Goal: Use online tool/utility: Utilize a website feature to perform a specific function

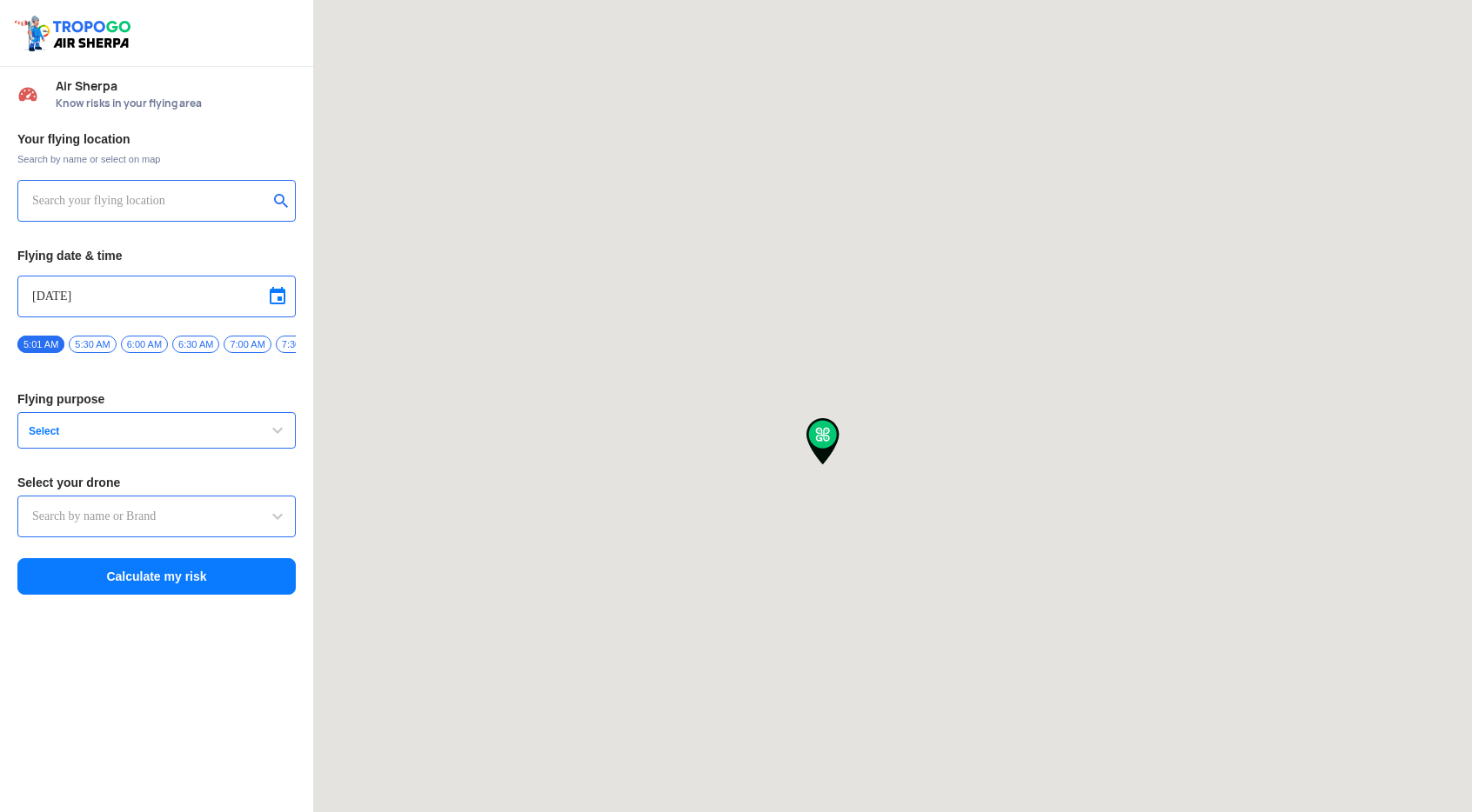
type input "[STREET_ADDRESS]"
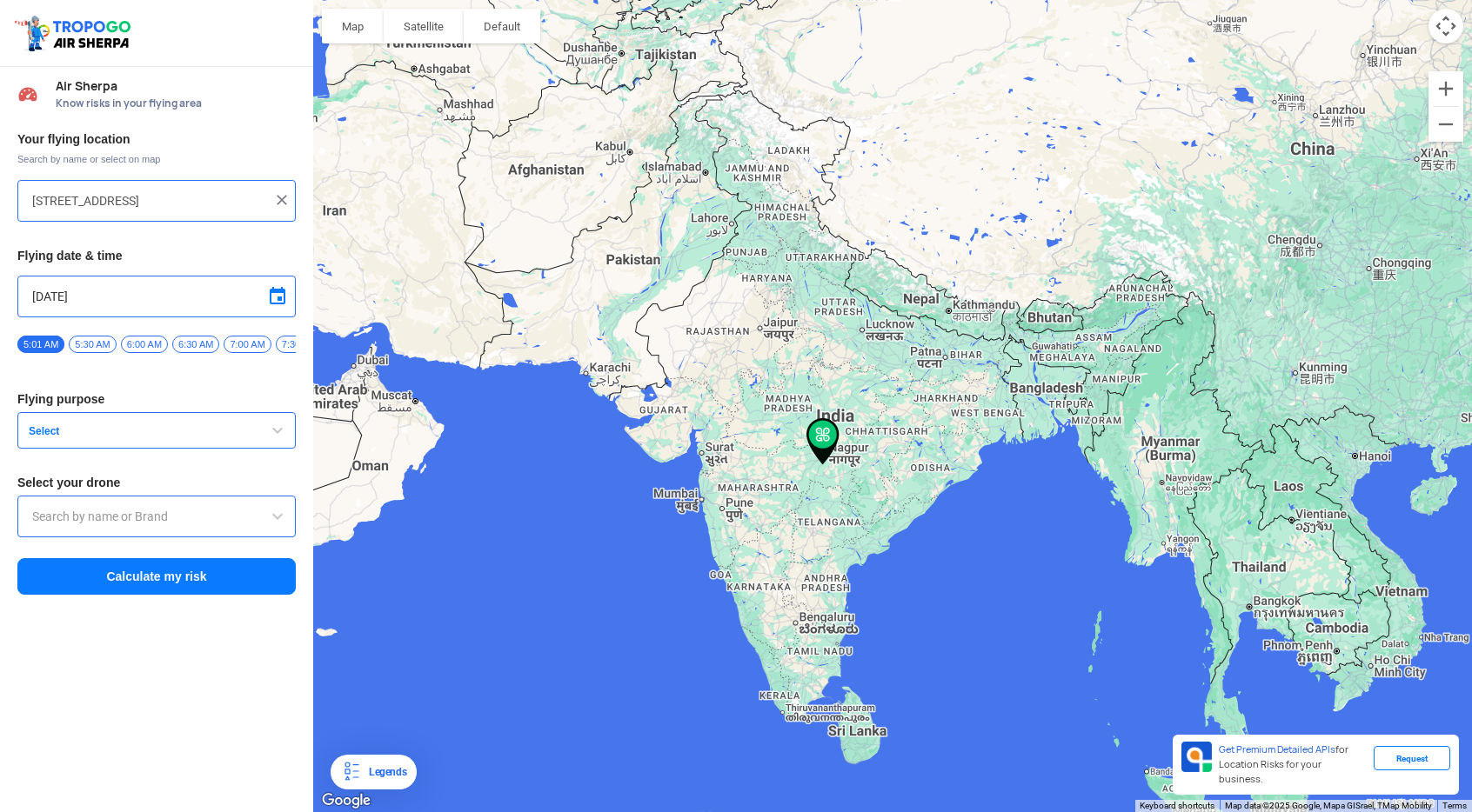
click at [262, 202] on input "[STREET_ADDRESS]" at bounding box center [150, 200] width 235 height 21
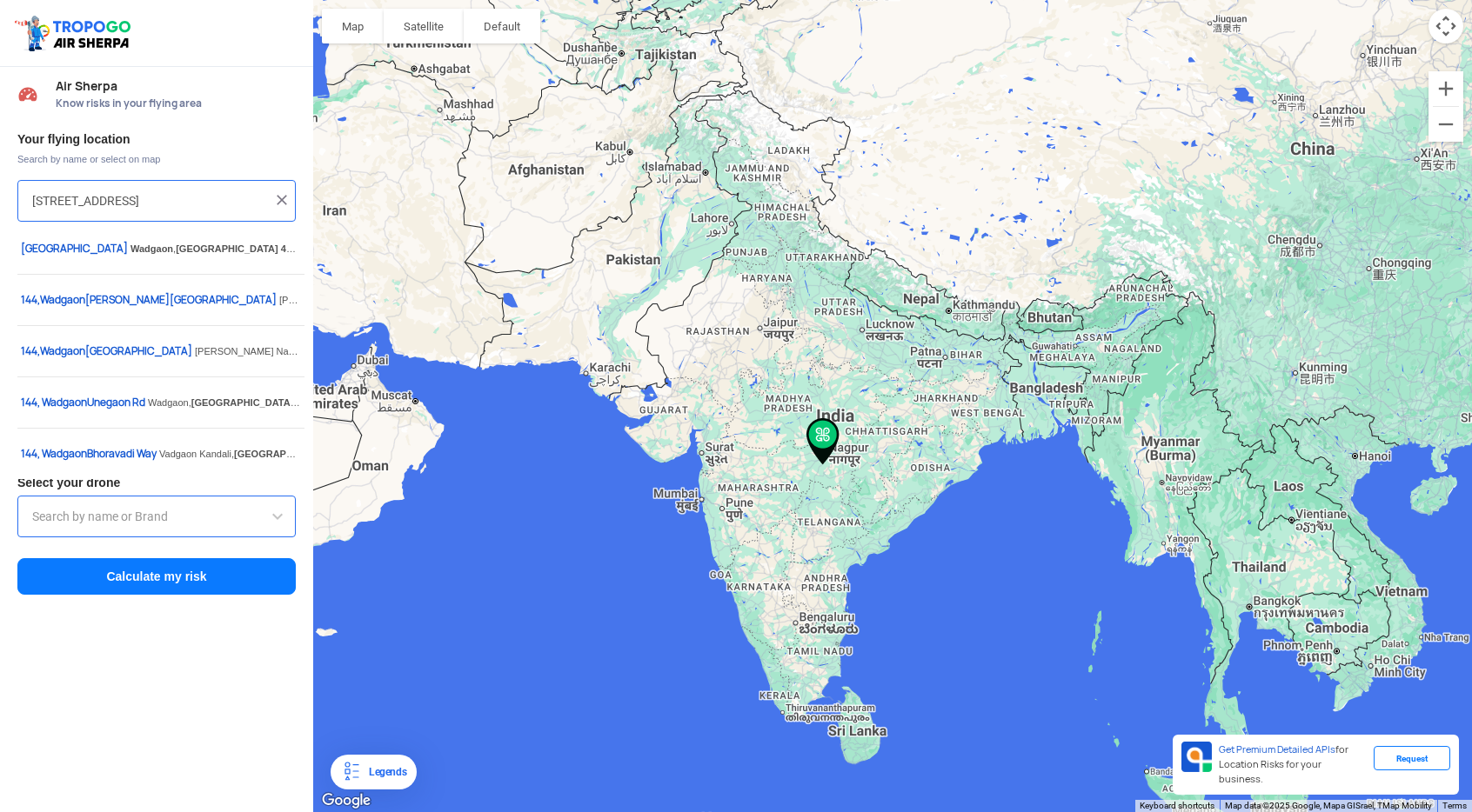
click at [277, 201] on img at bounding box center [282, 199] width 17 height 17
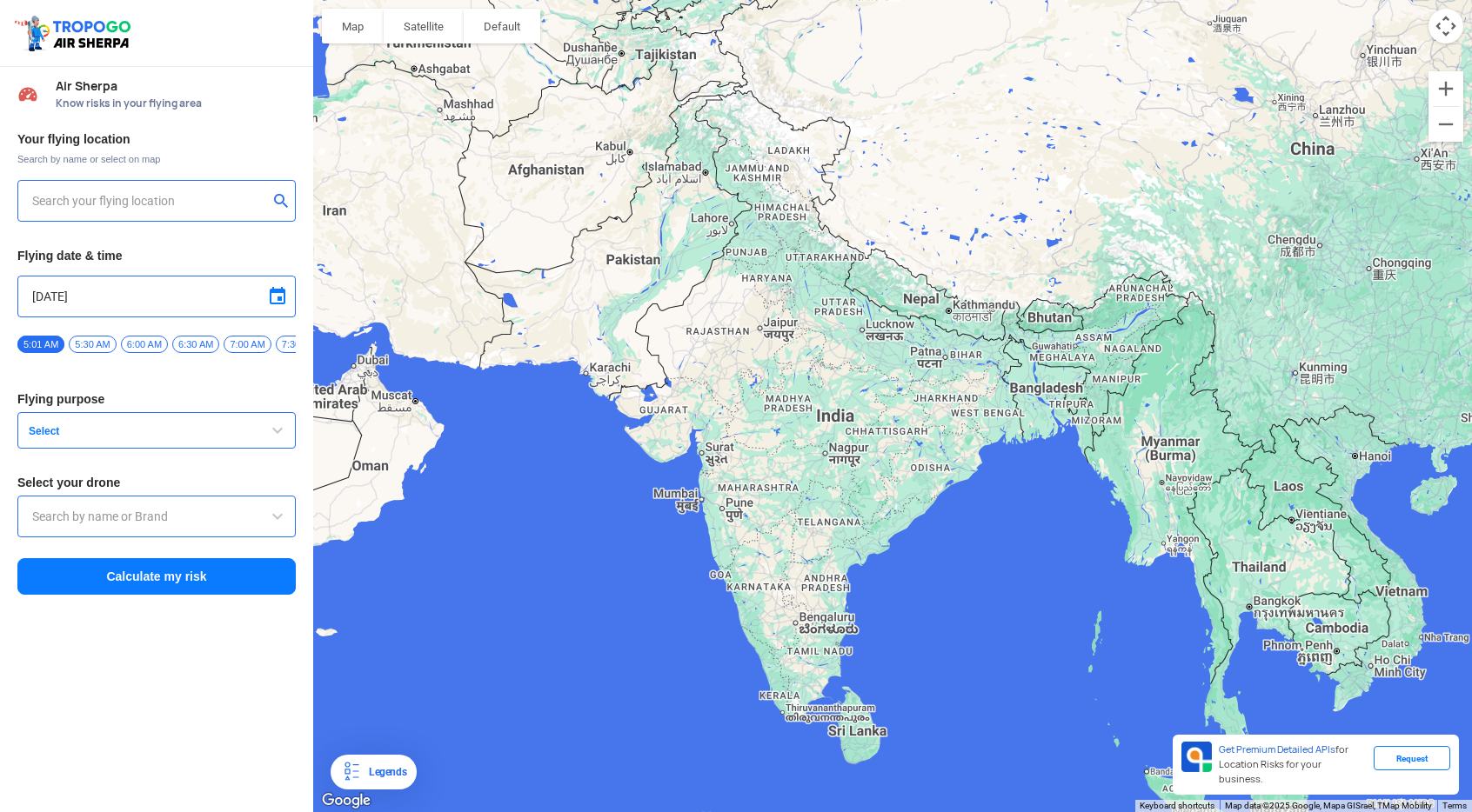
click at [157, 210] on input "text" at bounding box center [150, 200] width 235 height 21
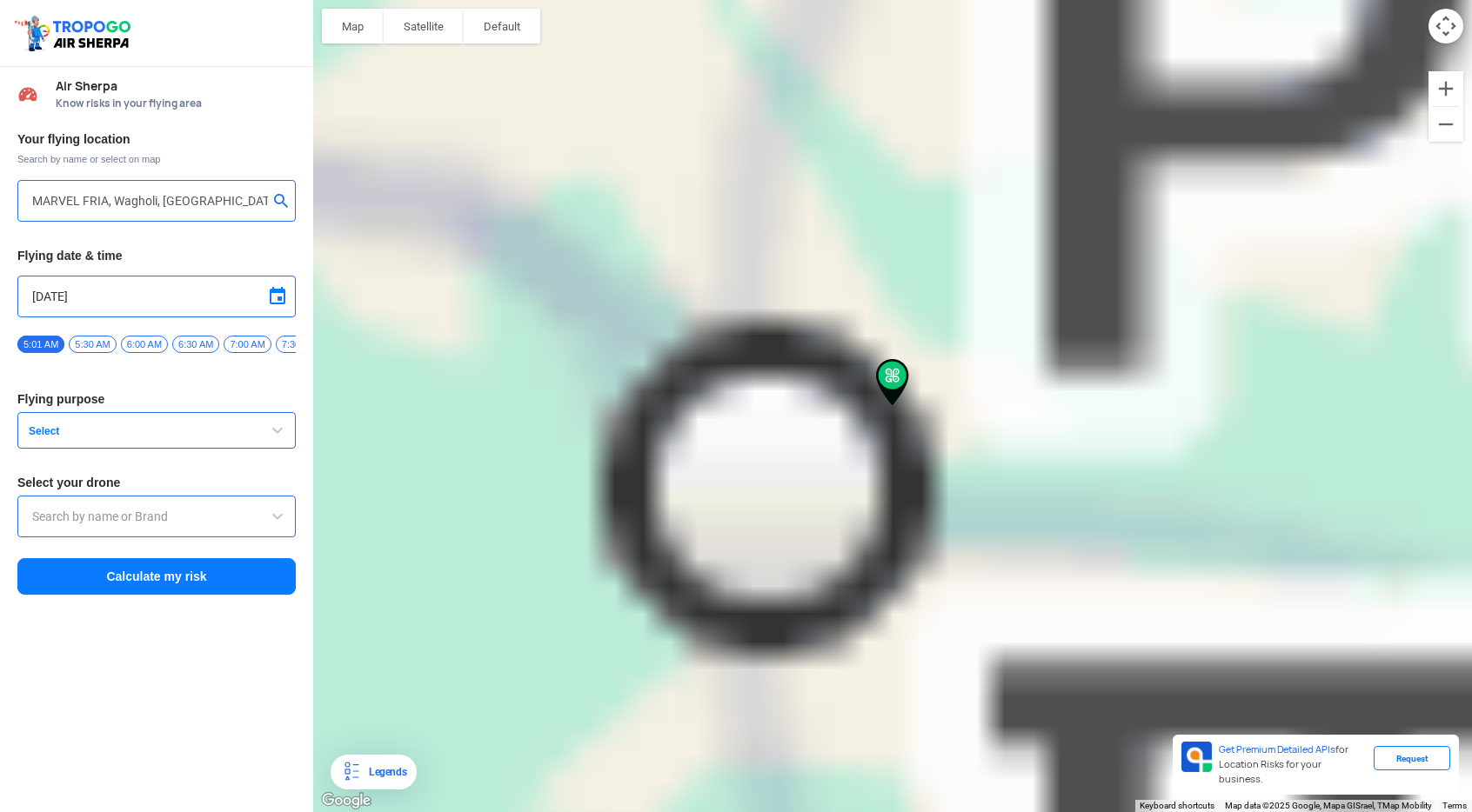
type input "MARVEL FRIA, K704, वाघोलि, [GEOGRAPHIC_DATA], [GEOGRAPHIC_DATA]"
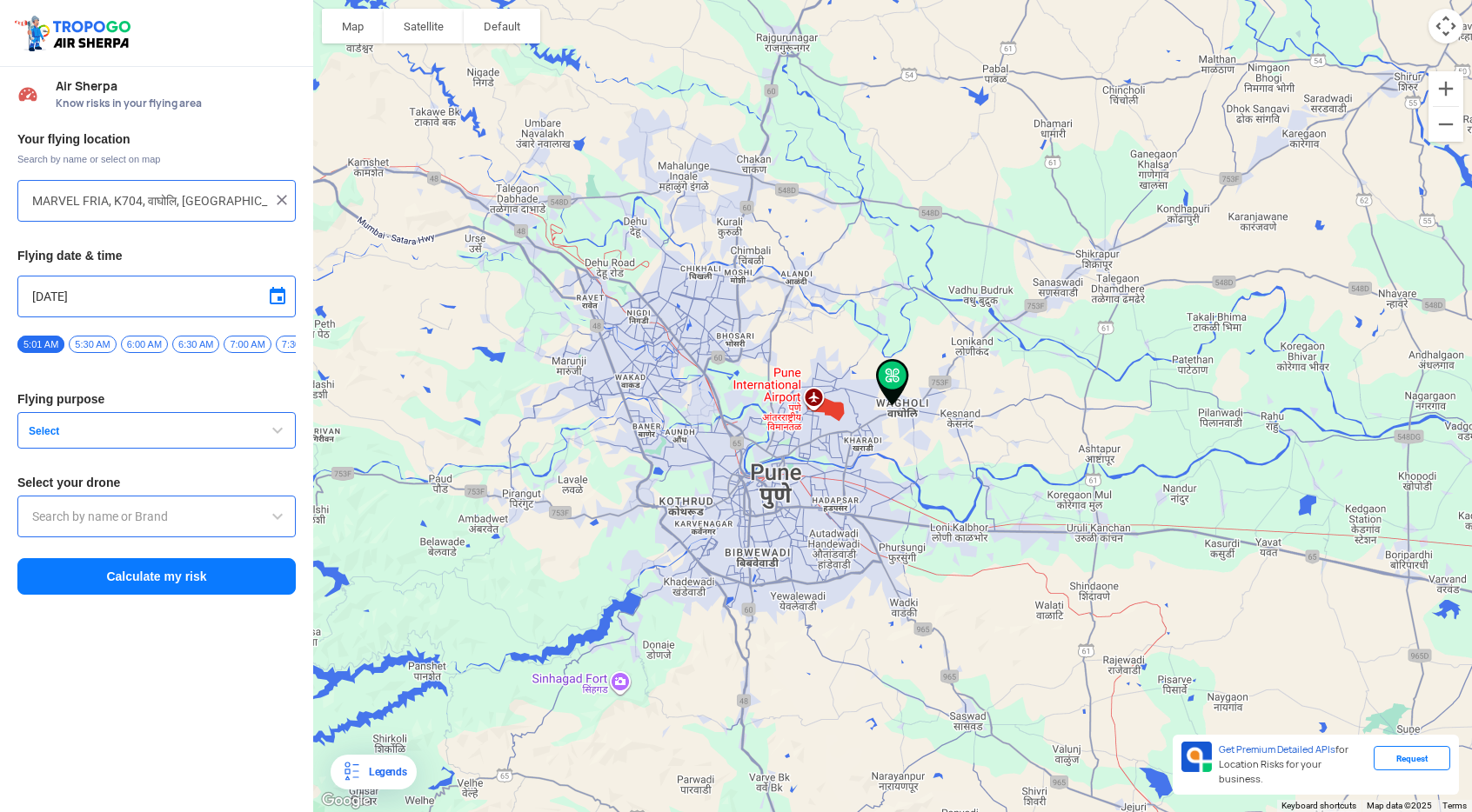
click at [192, 519] on input "text" at bounding box center [157, 516] width 249 height 21
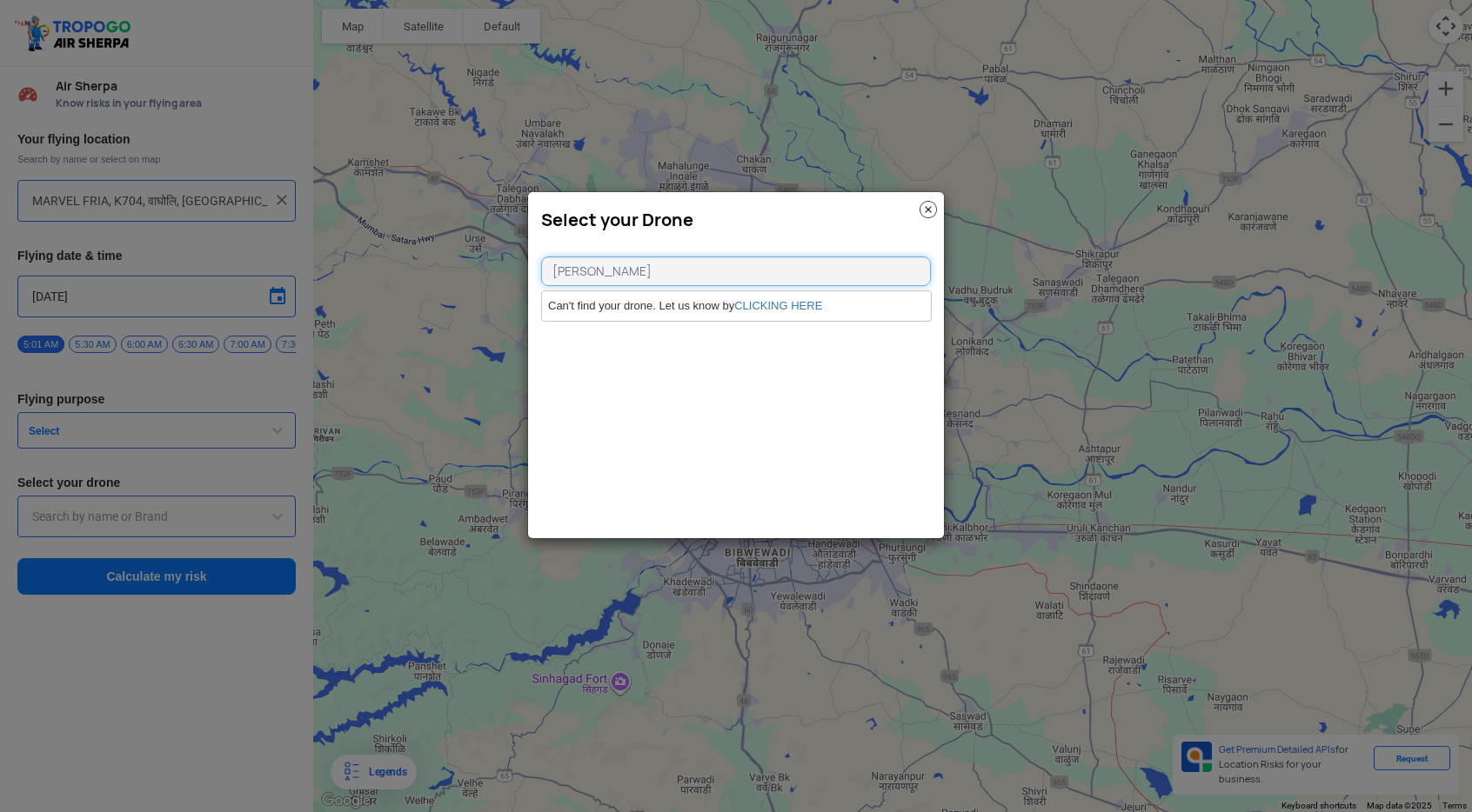
type input "[PERSON_NAME]"
click at [782, 310] on link "CLICKING HERE" at bounding box center [778, 305] width 88 height 13
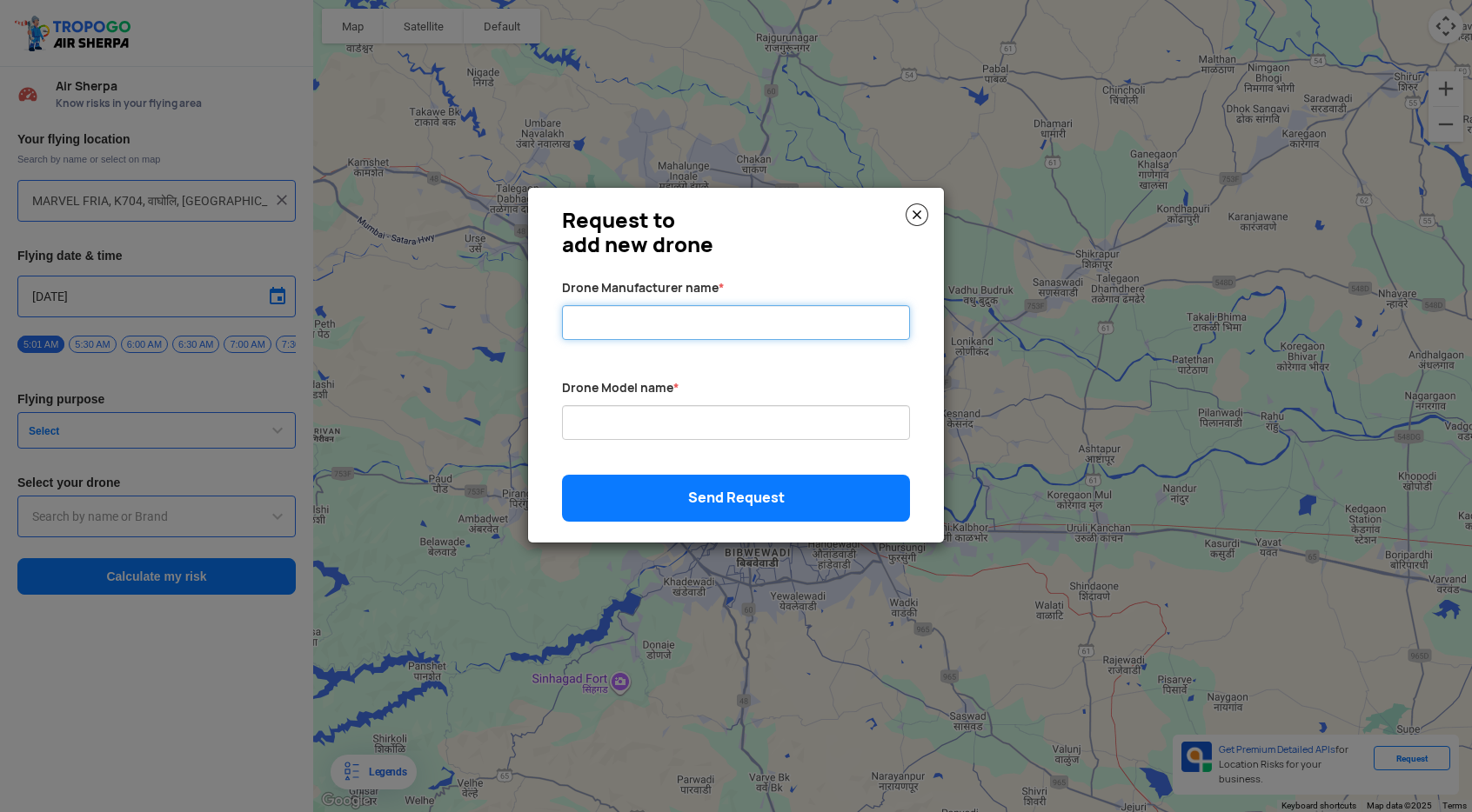
click at [789, 326] on input "Drone Manufacturer name *" at bounding box center [736, 322] width 348 height 34
type input "Dji"
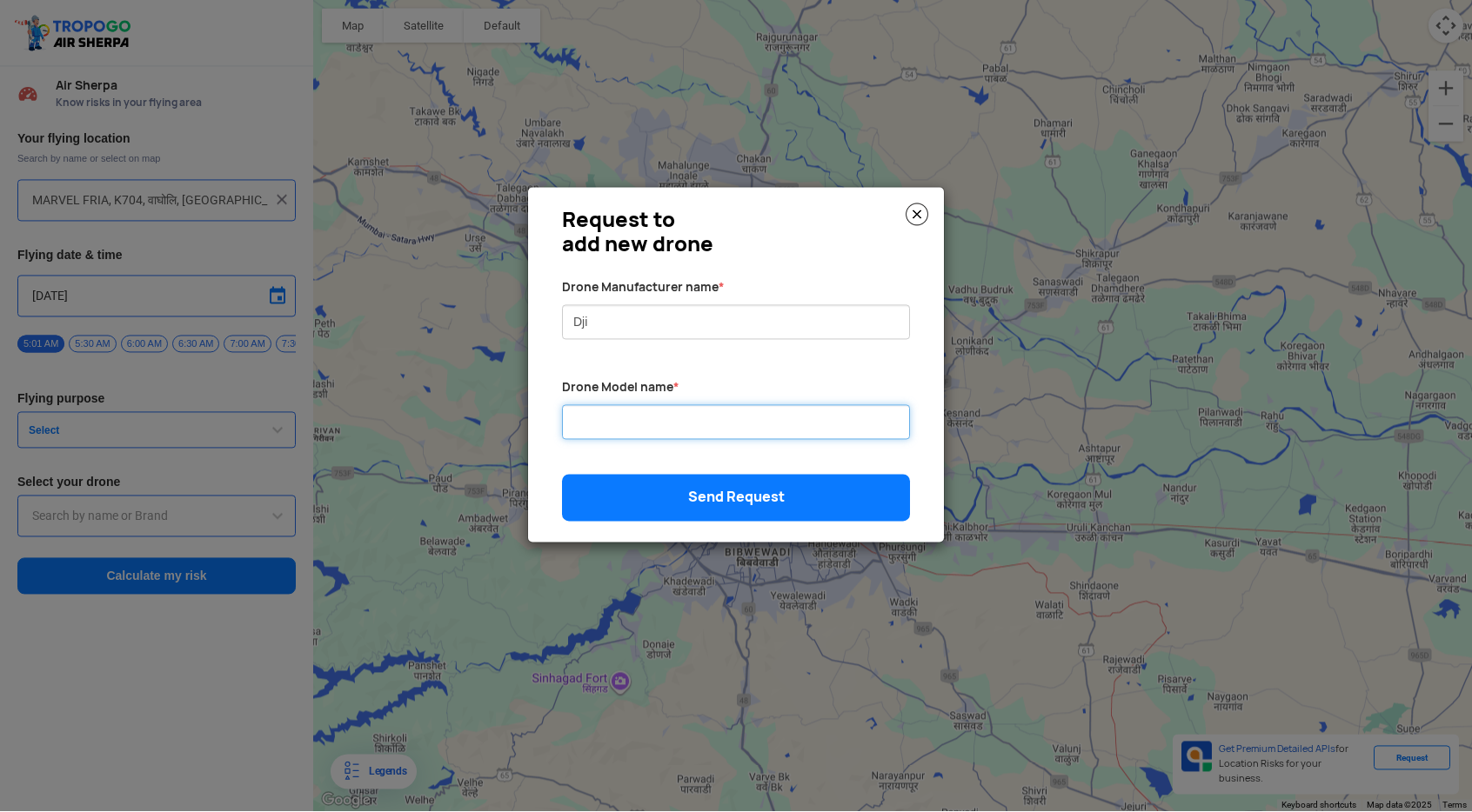
click at [687, 440] on input "Drone Manufacturer name *" at bounding box center [736, 423] width 348 height 34
type input "Mavic"
click at [764, 521] on link "Send Request" at bounding box center [736, 499] width 348 height 47
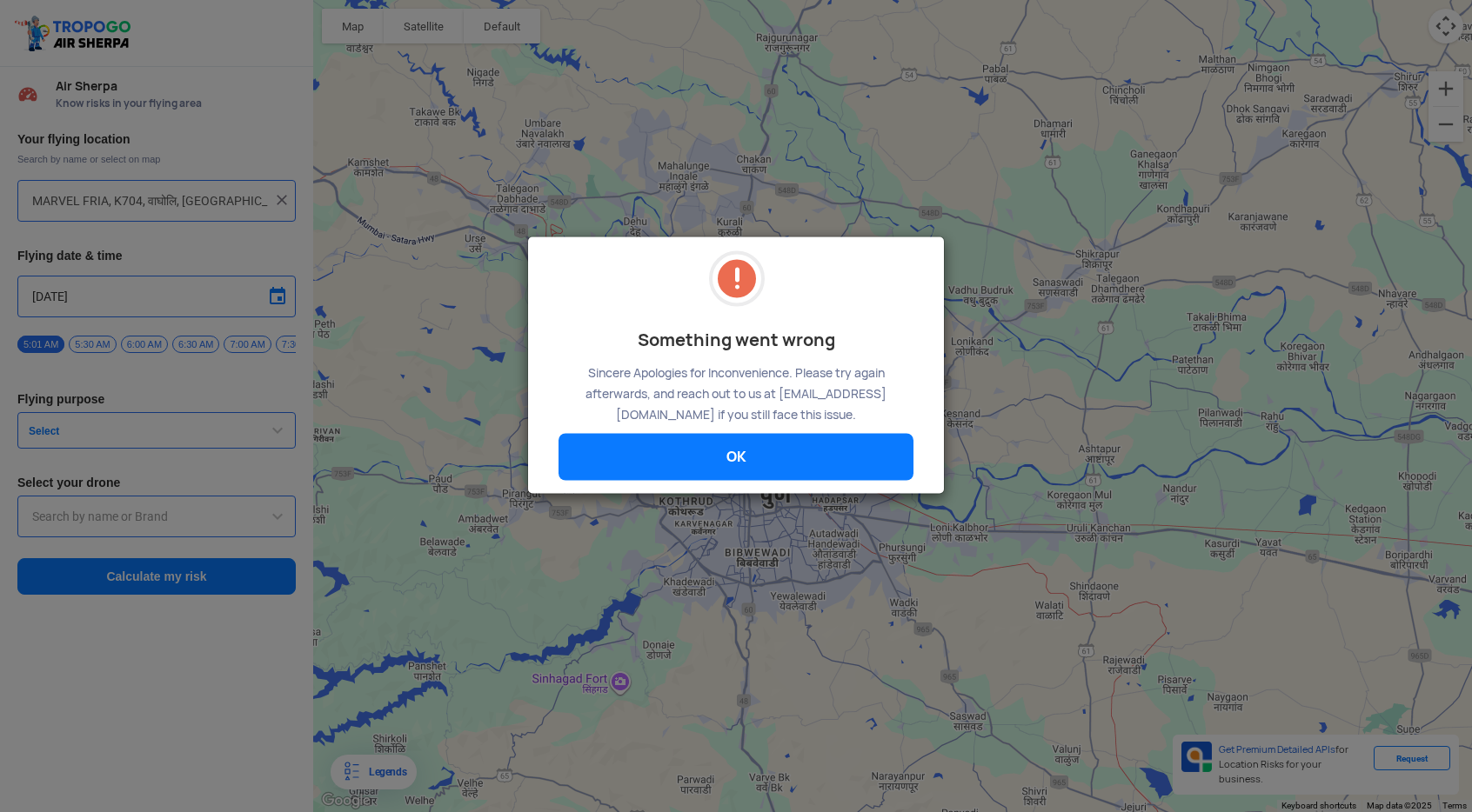
click at [777, 481] on link "OK" at bounding box center [736, 457] width 355 height 47
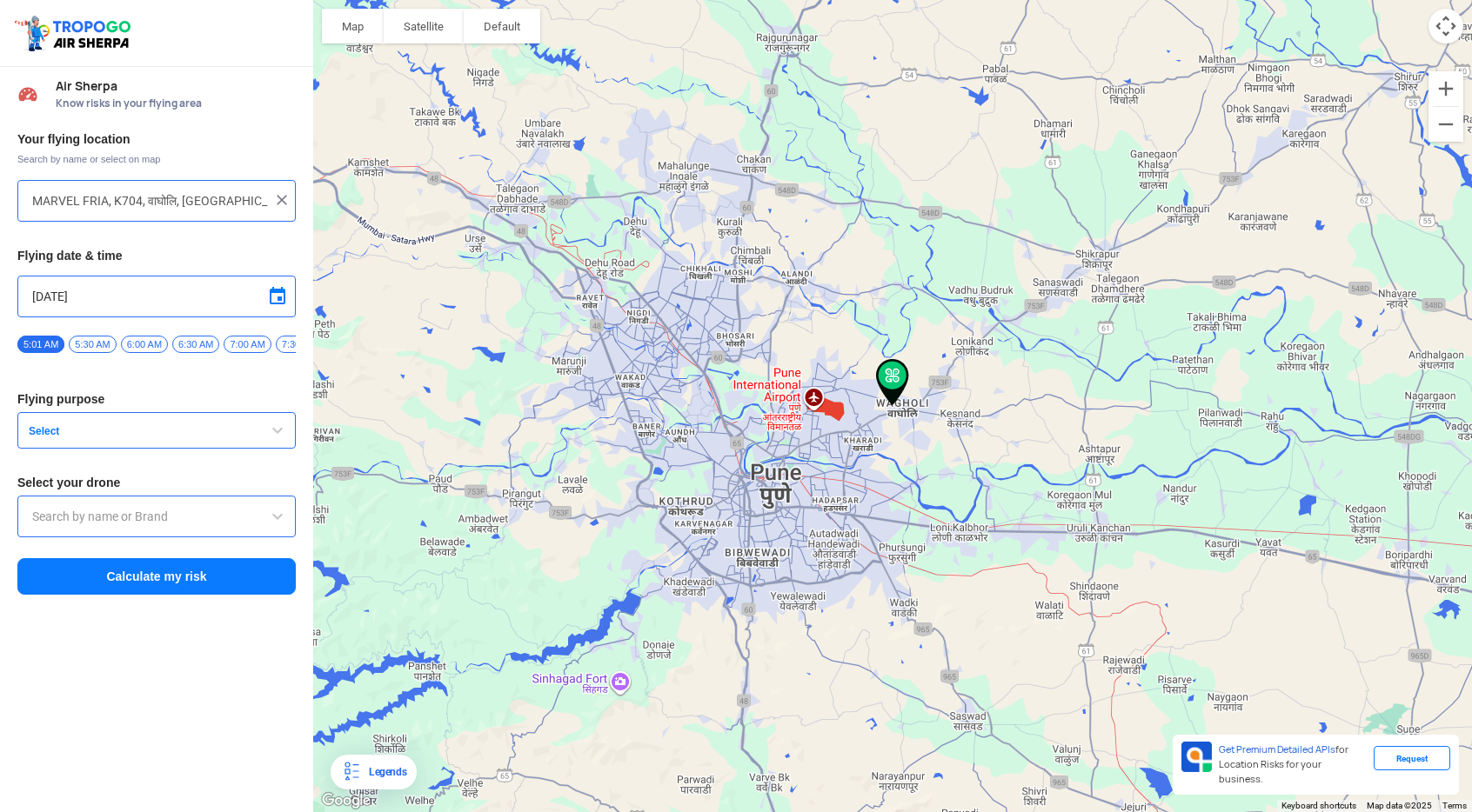
click at [193, 587] on button "Calculate my risk" at bounding box center [156, 577] width 278 height 36
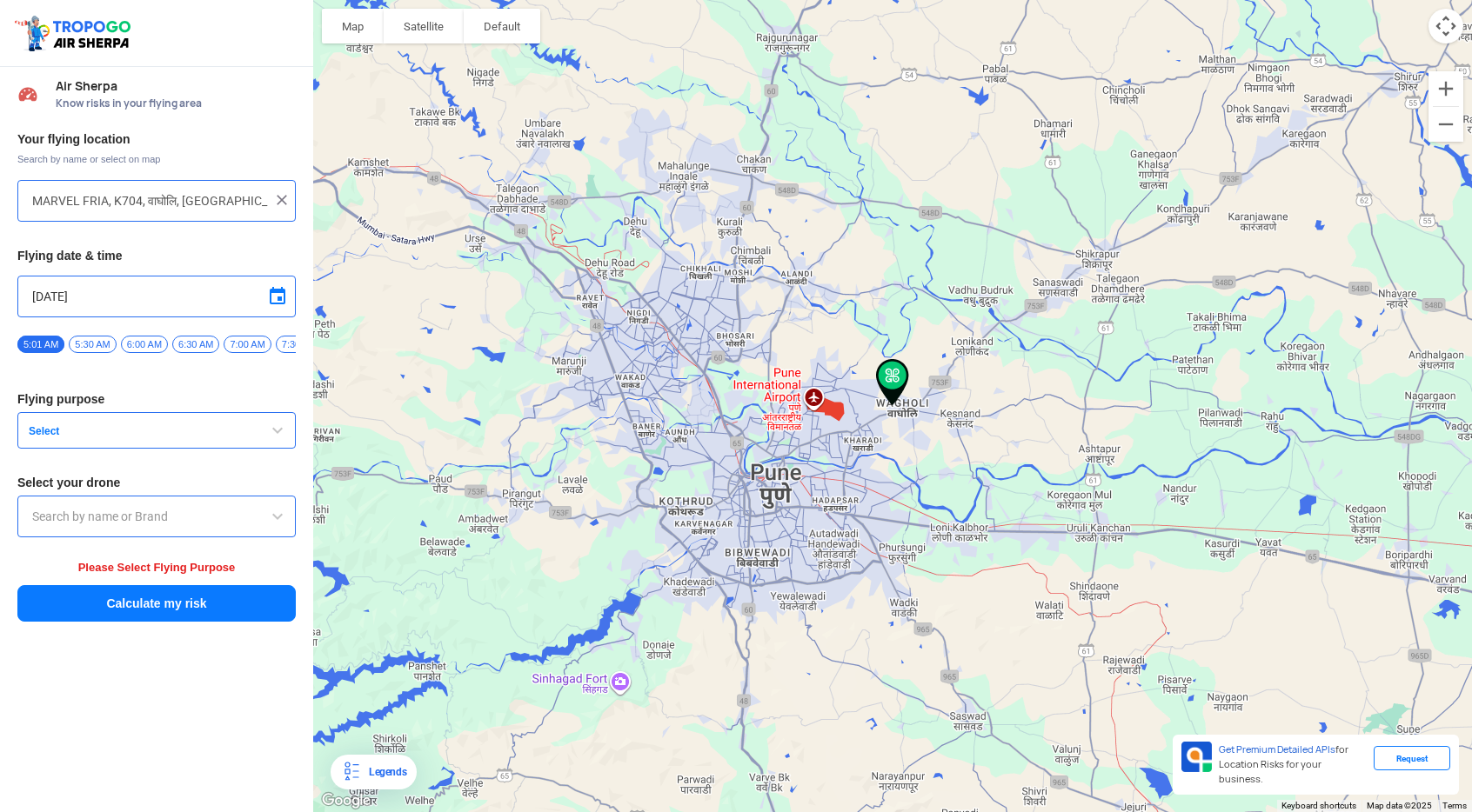
click at [234, 435] on span "Select" at bounding box center [130, 431] width 217 height 14
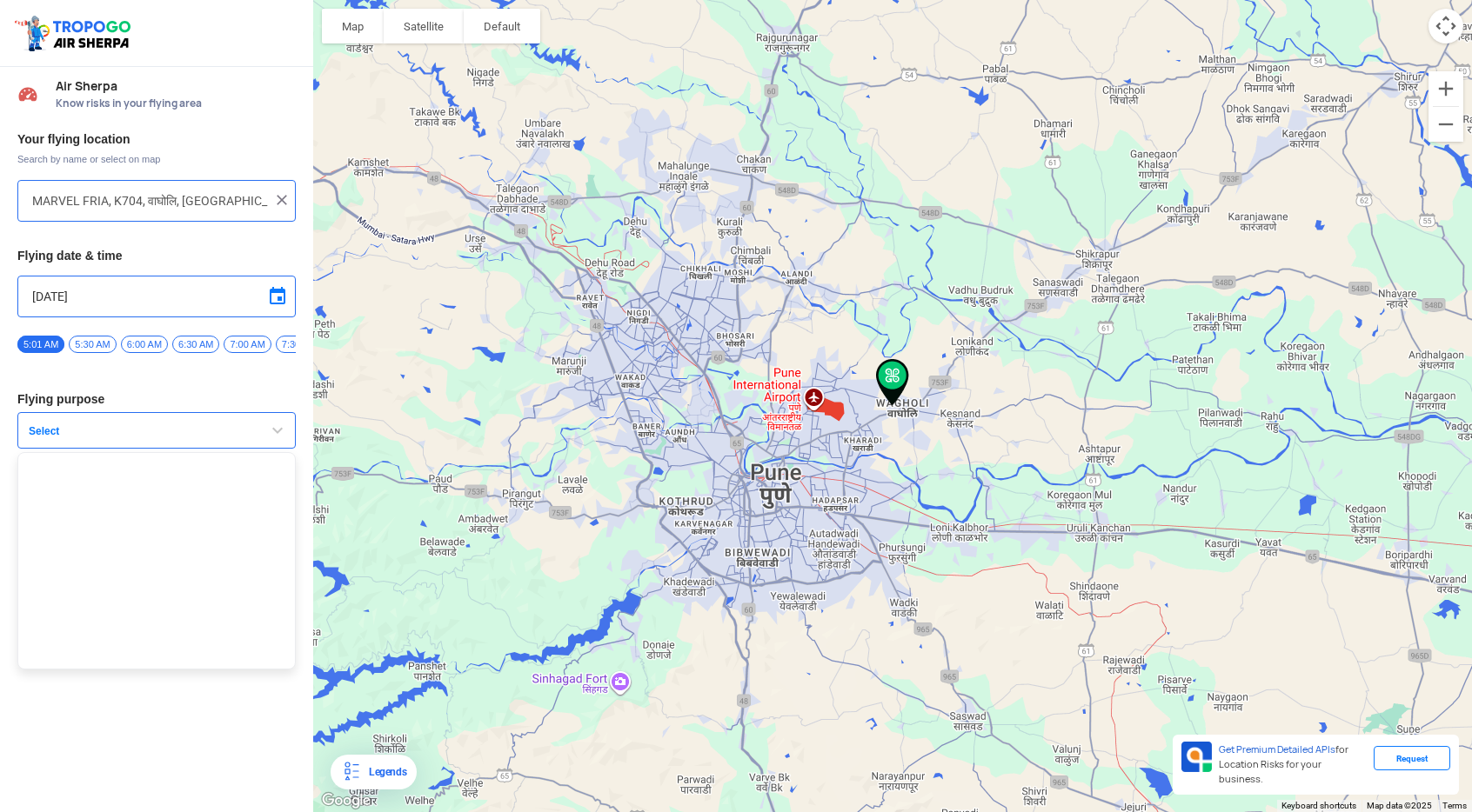
click at [276, 439] on div at bounding box center [736, 406] width 1472 height 812
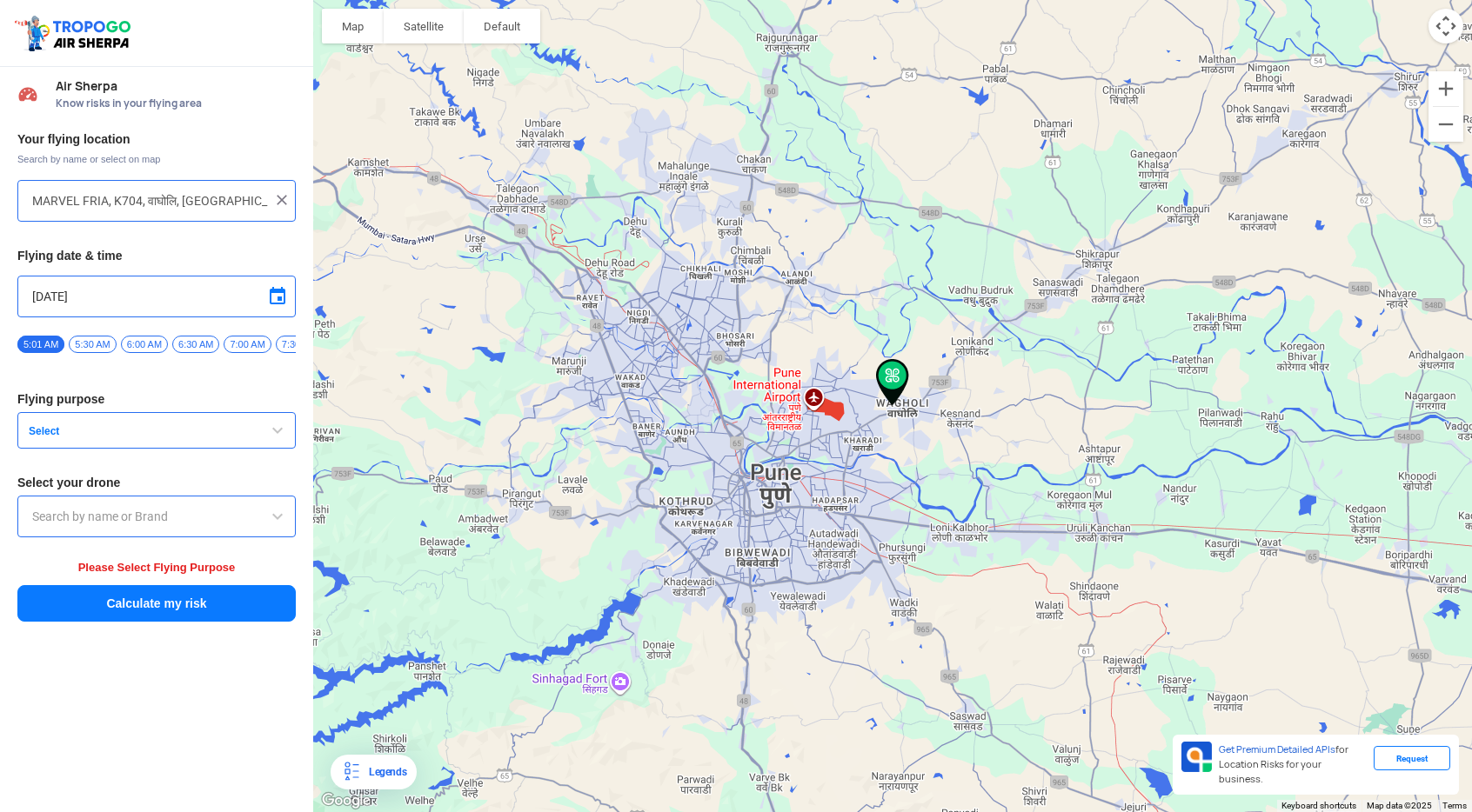
click at [282, 438] on span "button" at bounding box center [277, 430] width 21 height 21
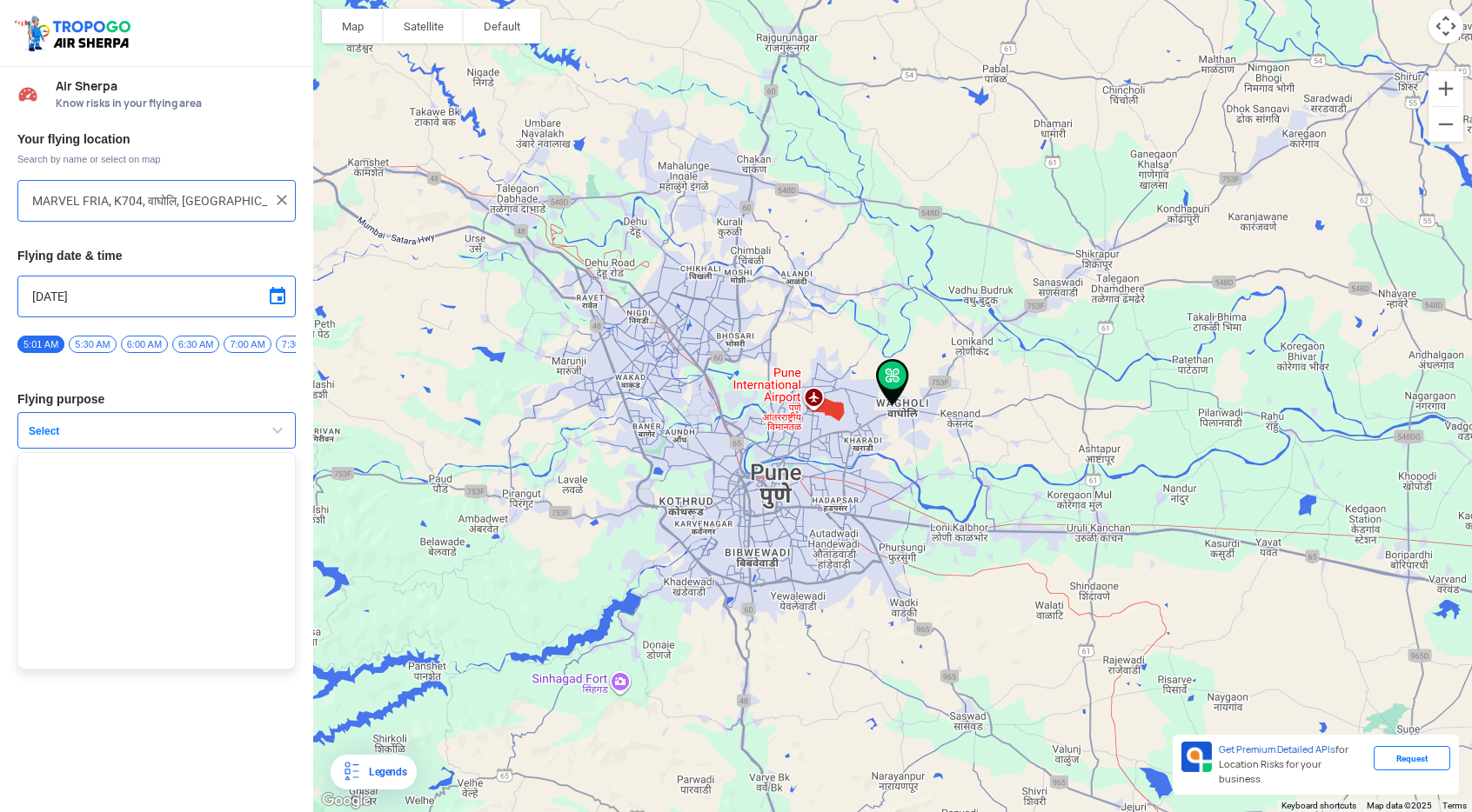
click at [240, 346] on div at bounding box center [736, 406] width 1472 height 812
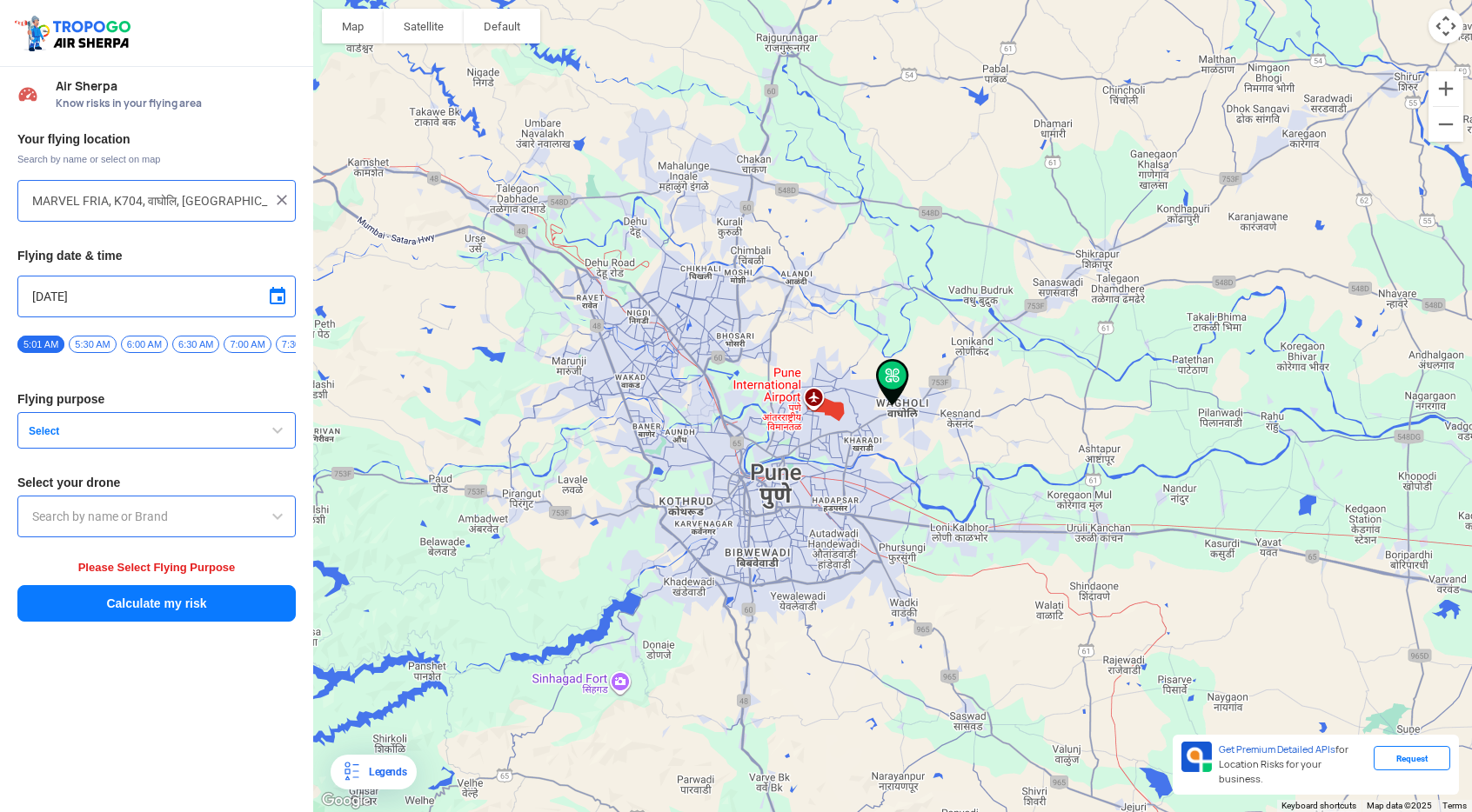
click at [277, 432] on span "button" at bounding box center [277, 430] width 21 height 21
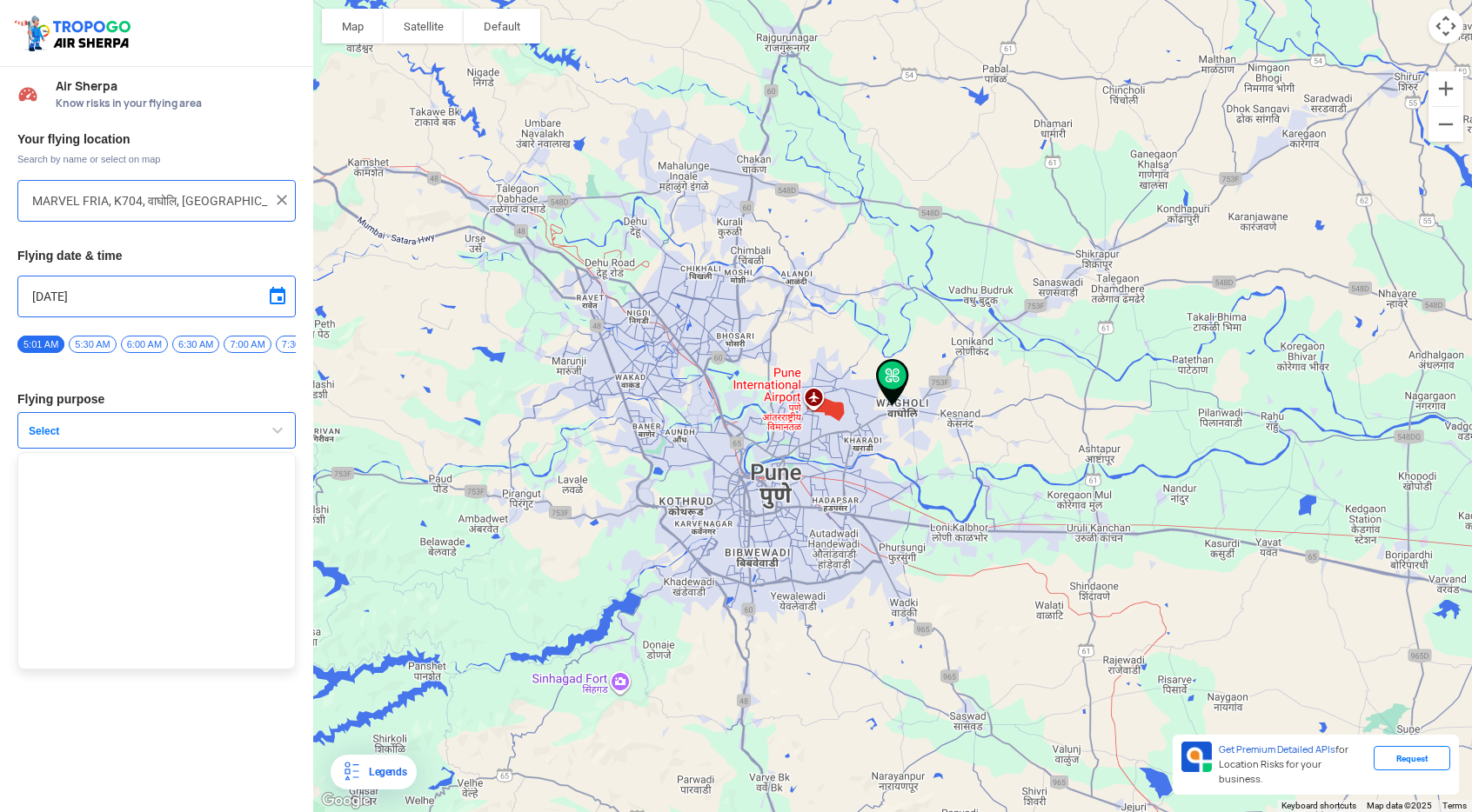
click at [215, 549] on div at bounding box center [736, 406] width 1472 height 812
